Goal: Task Accomplishment & Management: Manage account settings

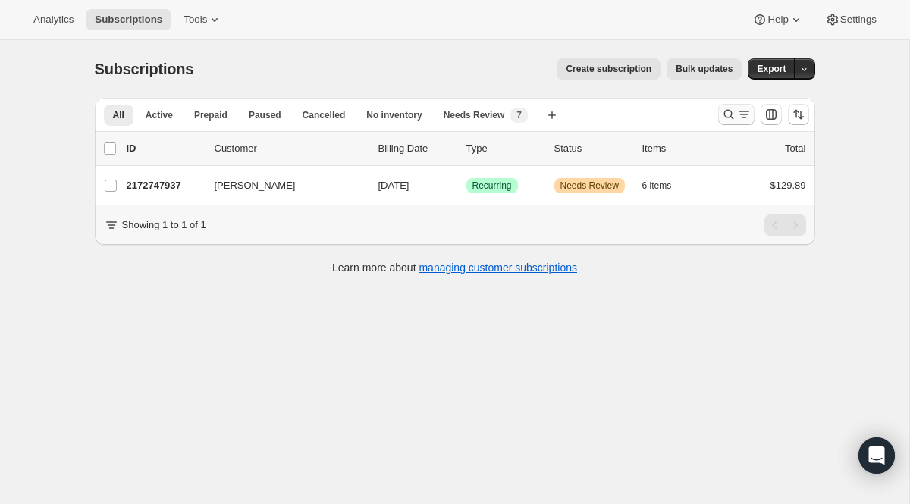
click at [736, 114] on icon "Search and filter results" at bounding box center [743, 114] width 15 height 15
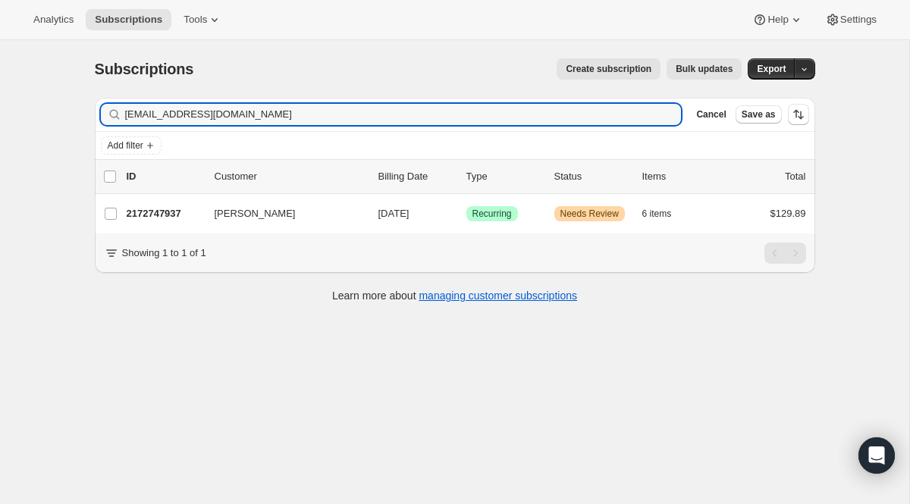
drag, startPoint x: 365, startPoint y: 117, endPoint x: -7, endPoint y: 63, distance: 376.1
click at [0, 63] on html "Analytics Subscriptions Tools Help Settings Skip to content Subscriptions. This…" at bounding box center [455, 252] width 910 height 504
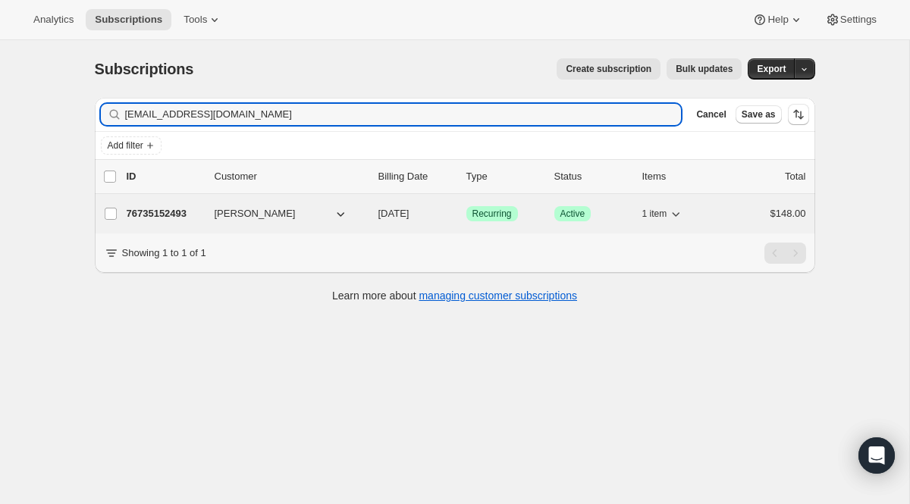
type input "[EMAIL_ADDRESS][DOMAIN_NAME]"
click at [499, 219] on span "Recurring" at bounding box center [491, 214] width 39 height 12
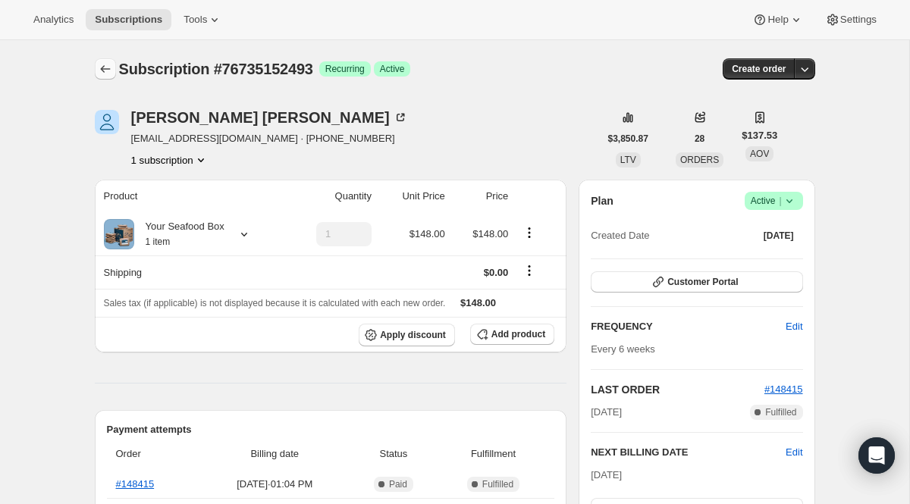
click at [98, 74] on icon "Subscriptions" at bounding box center [105, 68] width 15 height 15
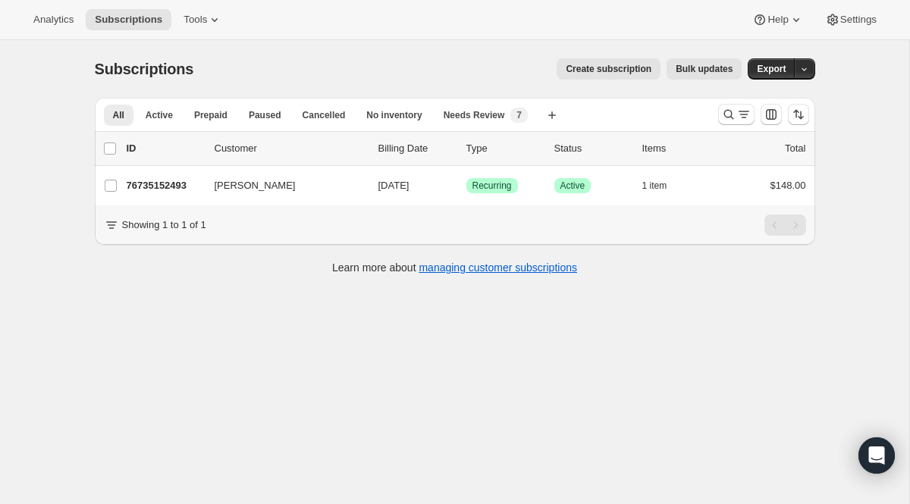
click at [714, 125] on div at bounding box center [763, 114] width 103 height 30
click at [724, 122] on button "Search and filter results" at bounding box center [736, 114] width 36 height 21
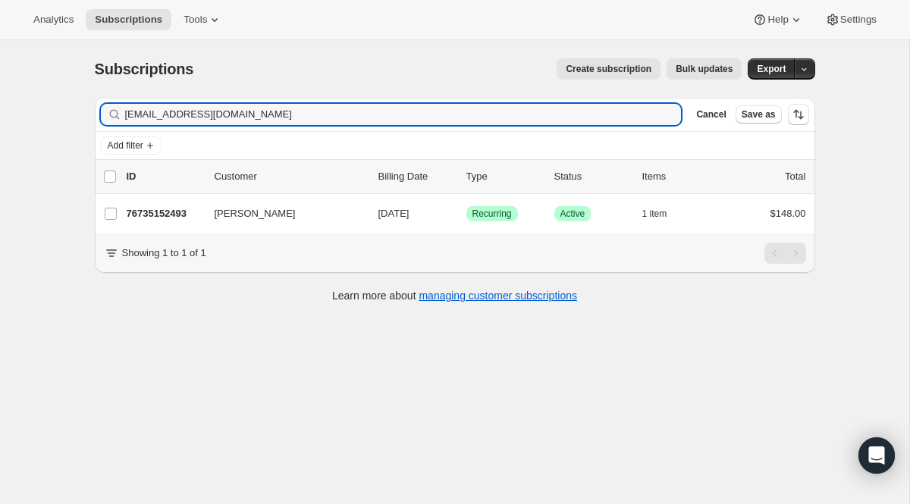
drag, startPoint x: 266, startPoint y: 117, endPoint x: -32, endPoint y: 29, distance: 310.6
click at [0, 29] on html "Analytics Subscriptions Tools Help Settings Skip to content Subscriptions. This…" at bounding box center [455, 252] width 910 height 504
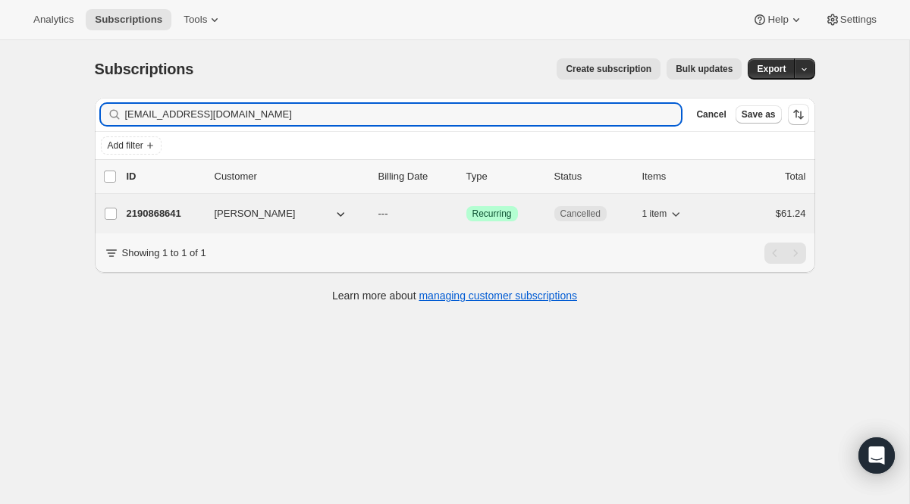
type input "[EMAIL_ADDRESS][DOMAIN_NAME]"
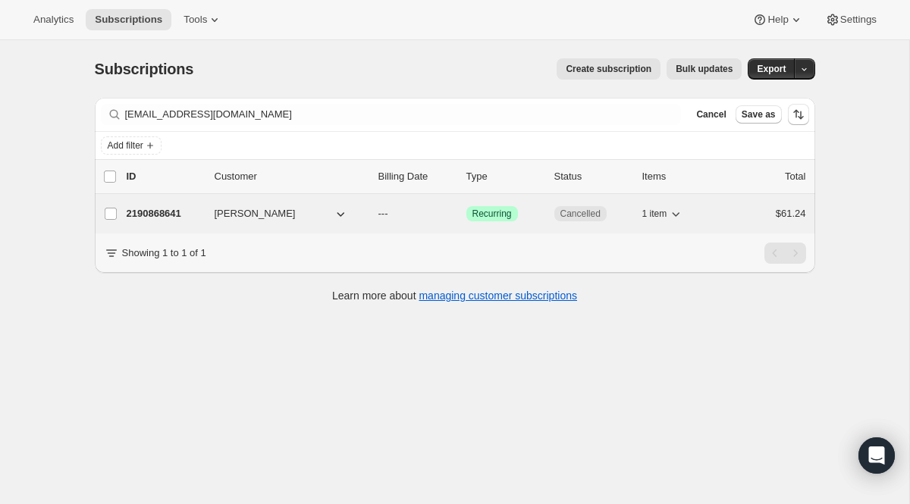
click at [479, 220] on span "Recurring" at bounding box center [491, 214] width 39 height 12
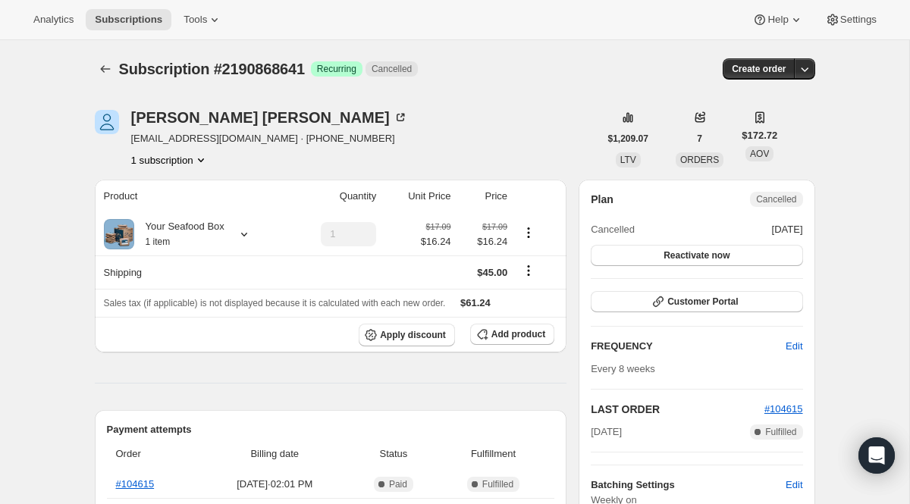
click at [114, 55] on div "Subscription #2190868641. This page is ready Subscription #2190868641 Success R…" at bounding box center [455, 69] width 720 height 58
click at [108, 62] on icon "Subscriptions" at bounding box center [105, 68] width 15 height 15
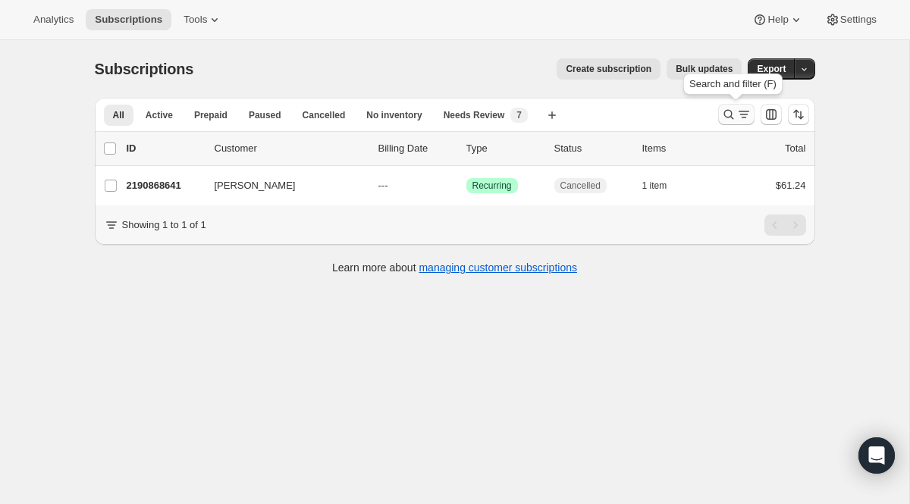
click at [726, 119] on icon "Search and filter results" at bounding box center [728, 114] width 15 height 15
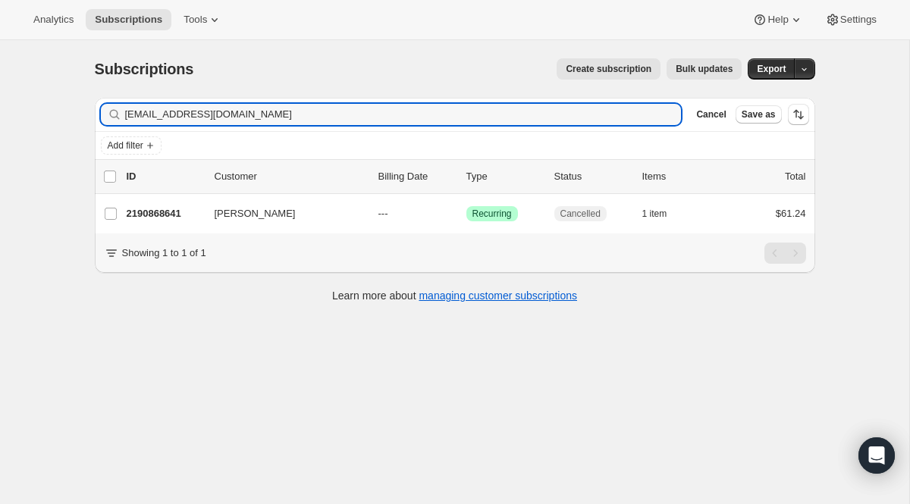
drag, startPoint x: 600, startPoint y: 121, endPoint x: 173, endPoint y: 39, distance: 434.6
click at [173, 39] on div "Analytics Subscriptions Tools Help Settings Skip to content Subscriptions. This…" at bounding box center [455, 272] width 910 height 544
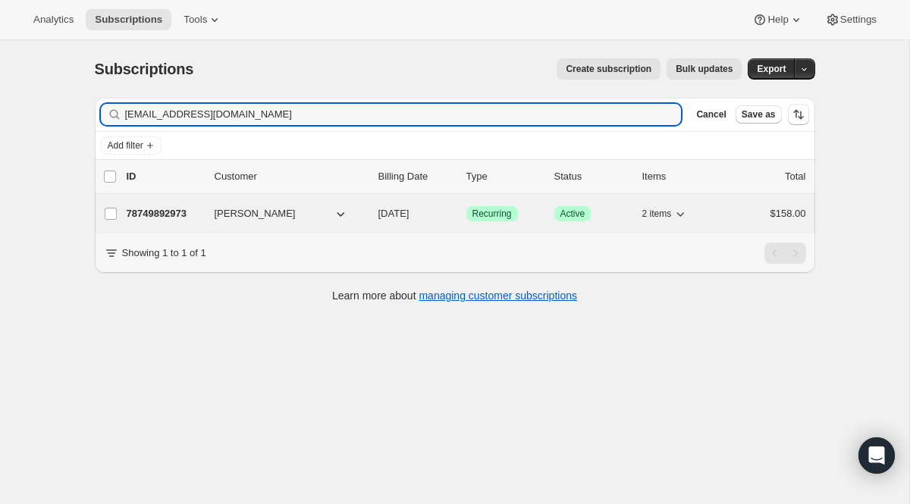
type input "[EMAIL_ADDRESS][DOMAIN_NAME]"
click at [498, 214] on span "Recurring" at bounding box center [491, 214] width 39 height 12
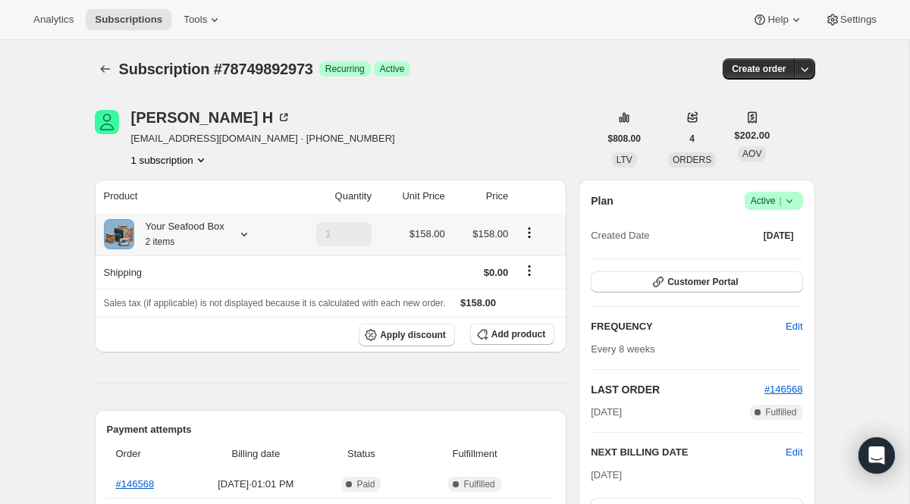
click at [247, 240] on icon at bounding box center [244, 234] width 15 height 15
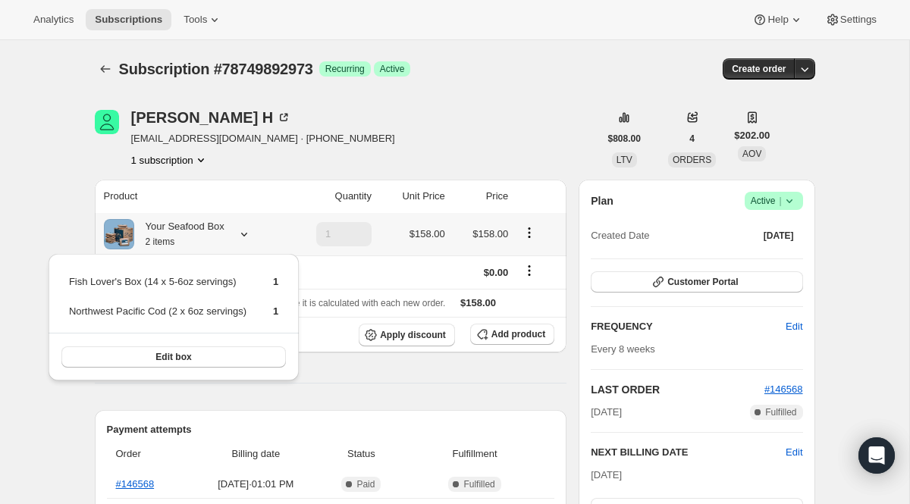
click at [246, 240] on icon at bounding box center [244, 234] width 15 height 15
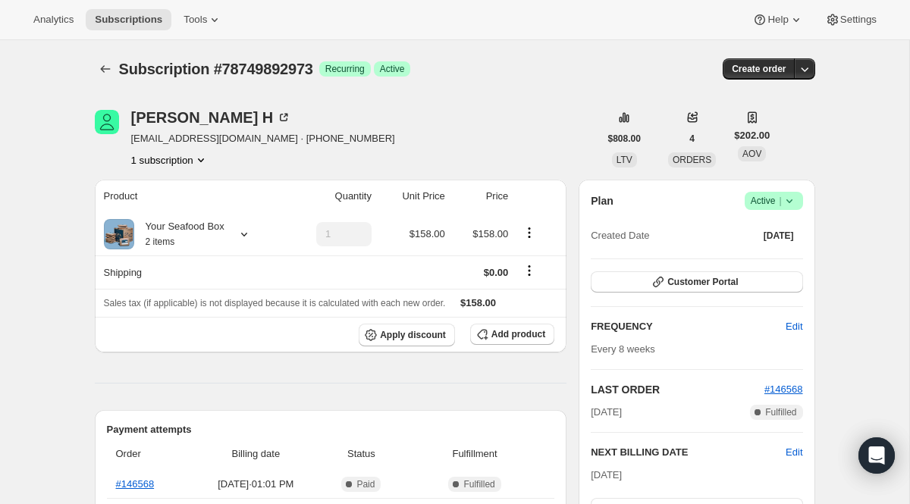
click at [97, 70] on button "Subscriptions" at bounding box center [105, 68] width 21 height 21
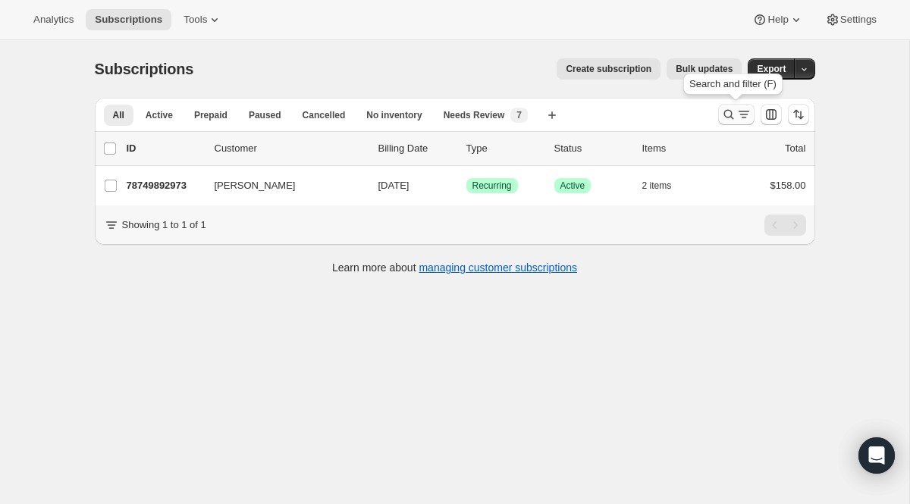
click at [728, 118] on icon "Search and filter results" at bounding box center [728, 114] width 15 height 15
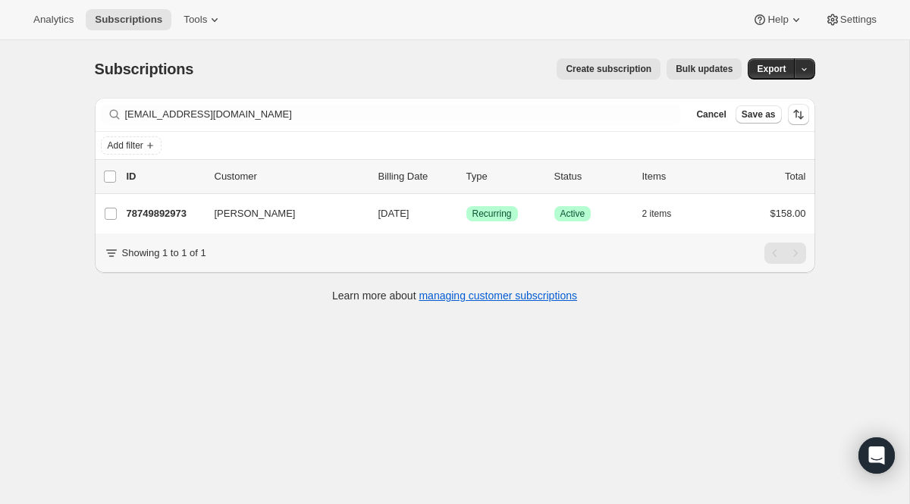
click at [353, 125] on div "Filter subscribers [EMAIL_ADDRESS][DOMAIN_NAME] Clear Cancel Save as" at bounding box center [455, 114] width 720 height 33
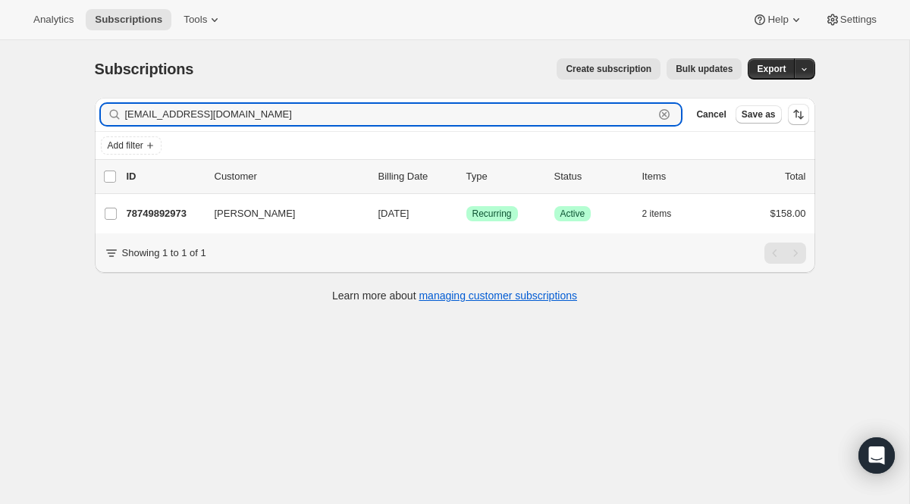
drag, startPoint x: 285, startPoint y: 113, endPoint x: 70, endPoint y: 92, distance: 215.5
click at [70, 92] on div "Subscriptions. This page is ready Subscriptions Create subscription Bulk update…" at bounding box center [454, 292] width 909 height 504
drag, startPoint x: 374, startPoint y: 109, endPoint x: 41, endPoint y: 70, distance: 335.0
click at [41, 70] on div "Subscriptions. This page is ready Subscriptions Create subscription Bulk update…" at bounding box center [454, 292] width 909 height 504
paste input "mikenmeg@me"
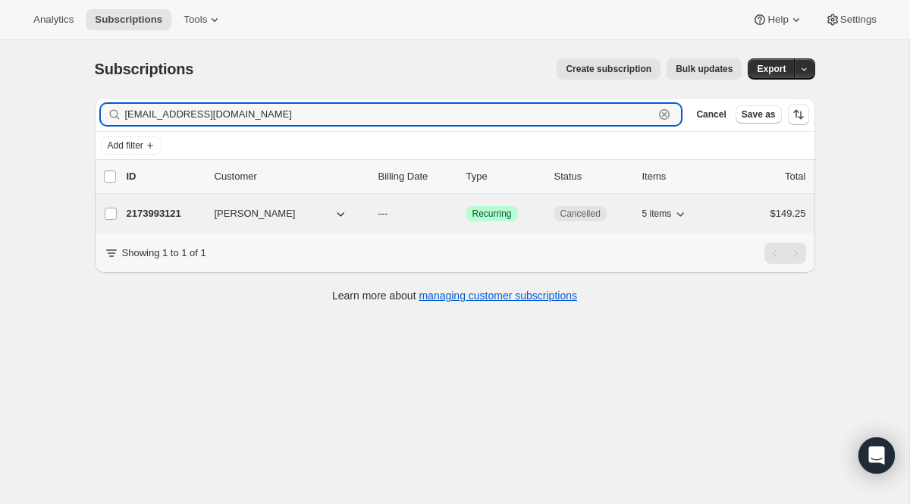
type input "[EMAIL_ADDRESS][DOMAIN_NAME]"
click at [574, 209] on span "Cancelled" at bounding box center [580, 214] width 40 height 12
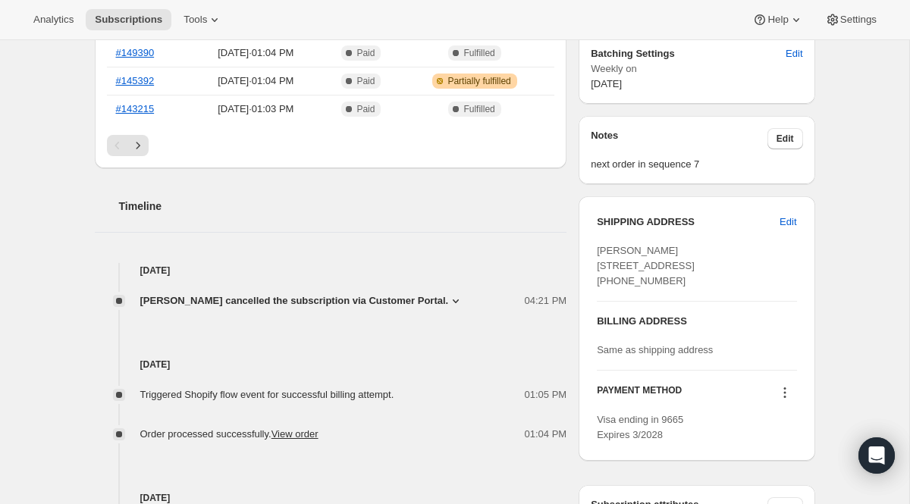
scroll to position [446, 0]
